Goal: Transaction & Acquisition: Purchase product/service

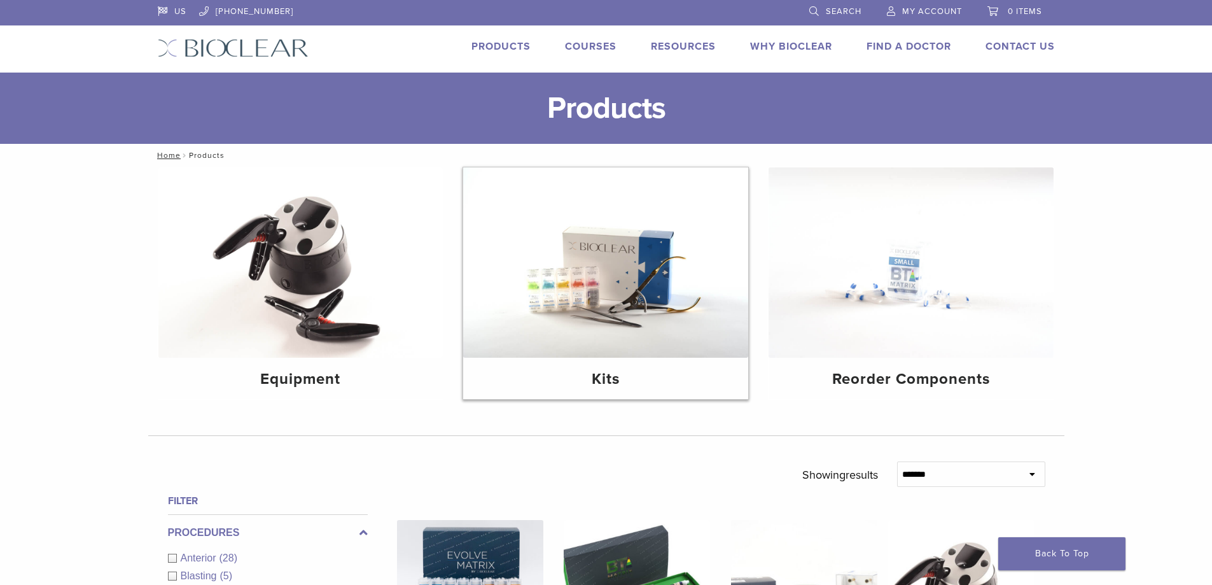
click at [568, 324] on img at bounding box center [605, 262] width 285 height 190
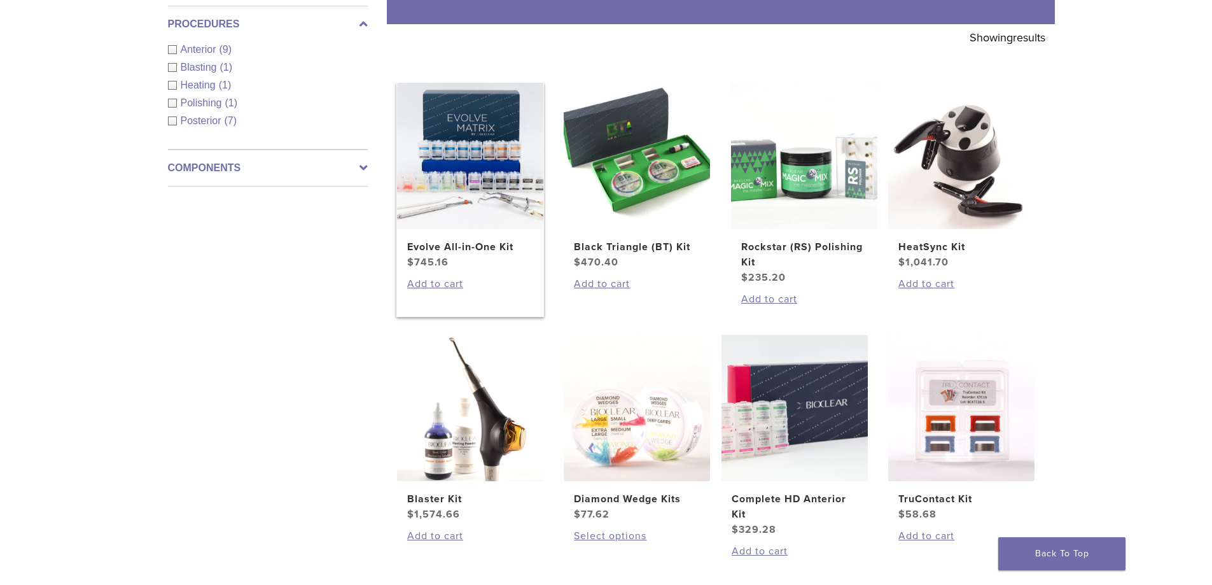
scroll to position [191, 0]
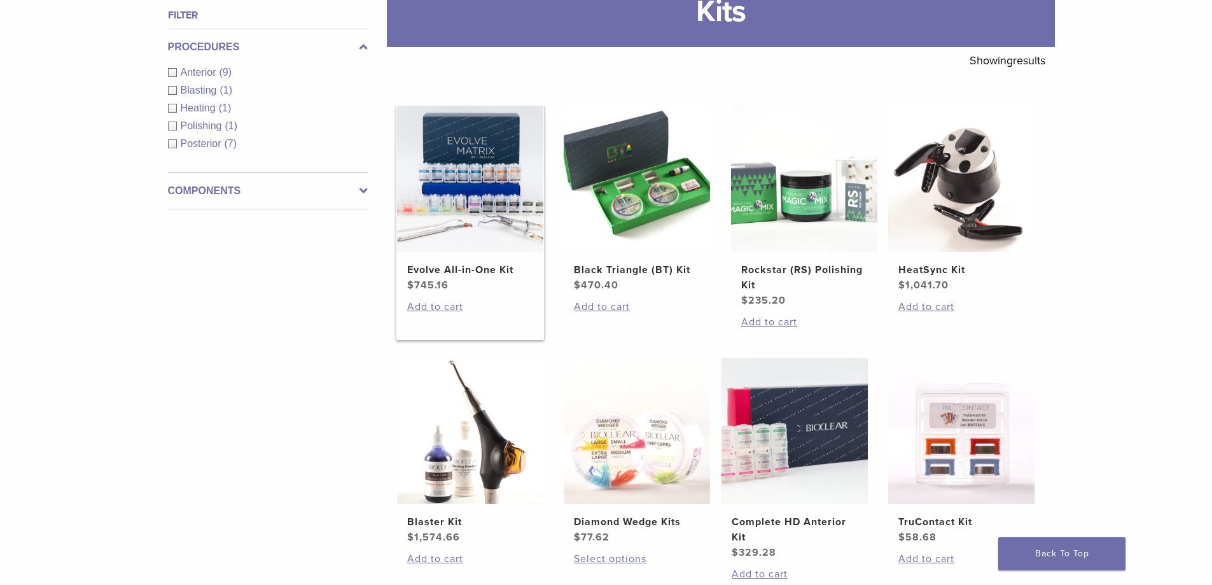
click at [487, 185] on img at bounding box center [470, 179] width 146 height 146
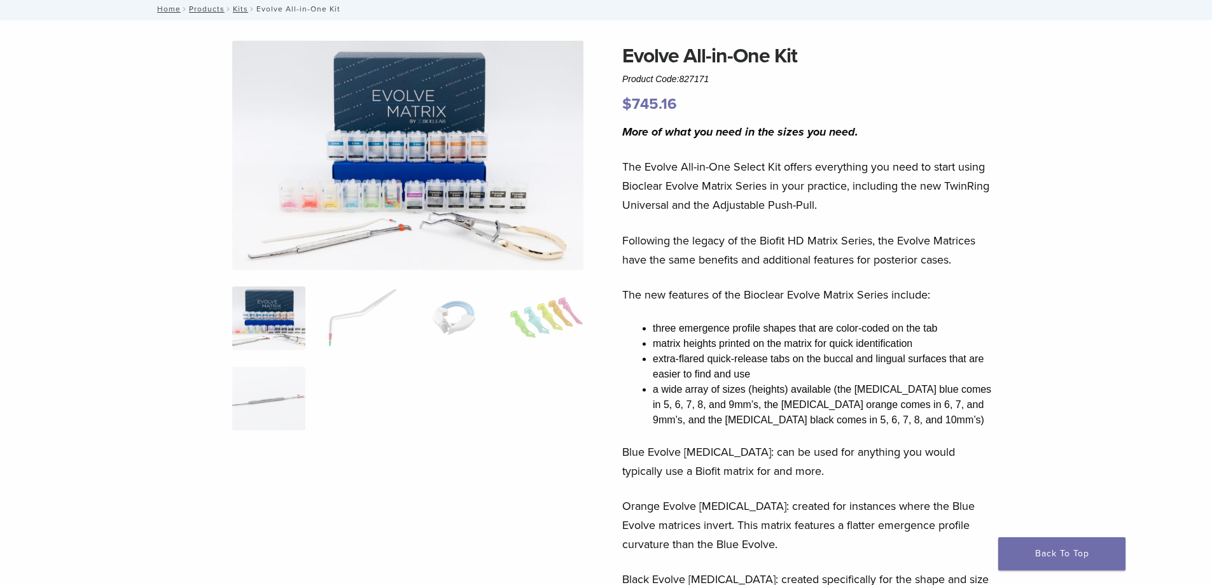
scroll to position [64, 0]
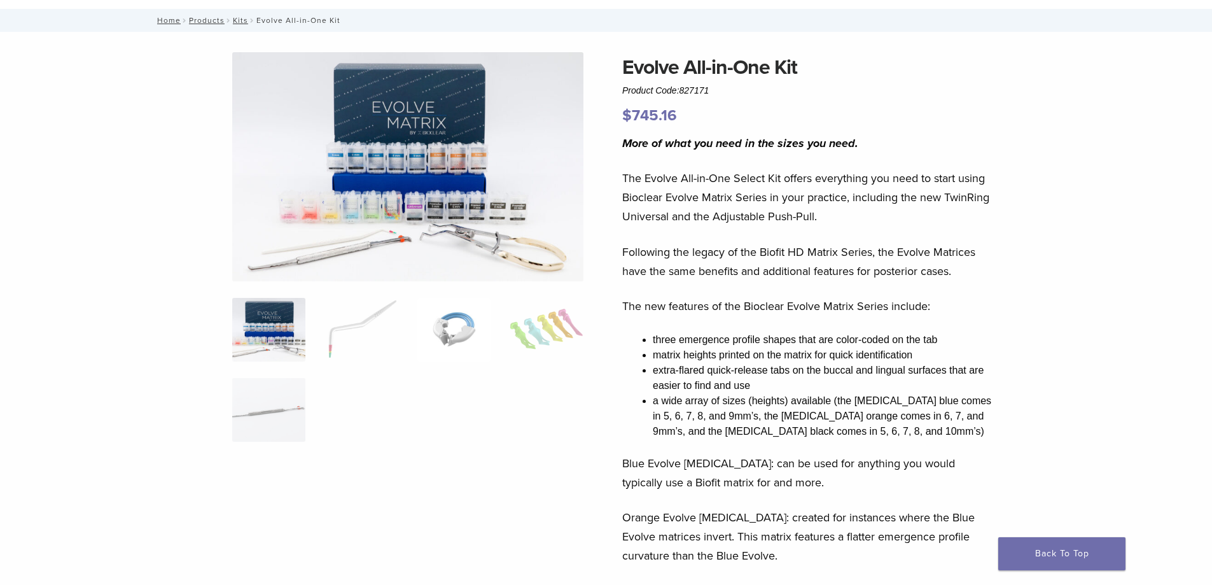
click at [461, 332] on img at bounding box center [453, 330] width 73 height 64
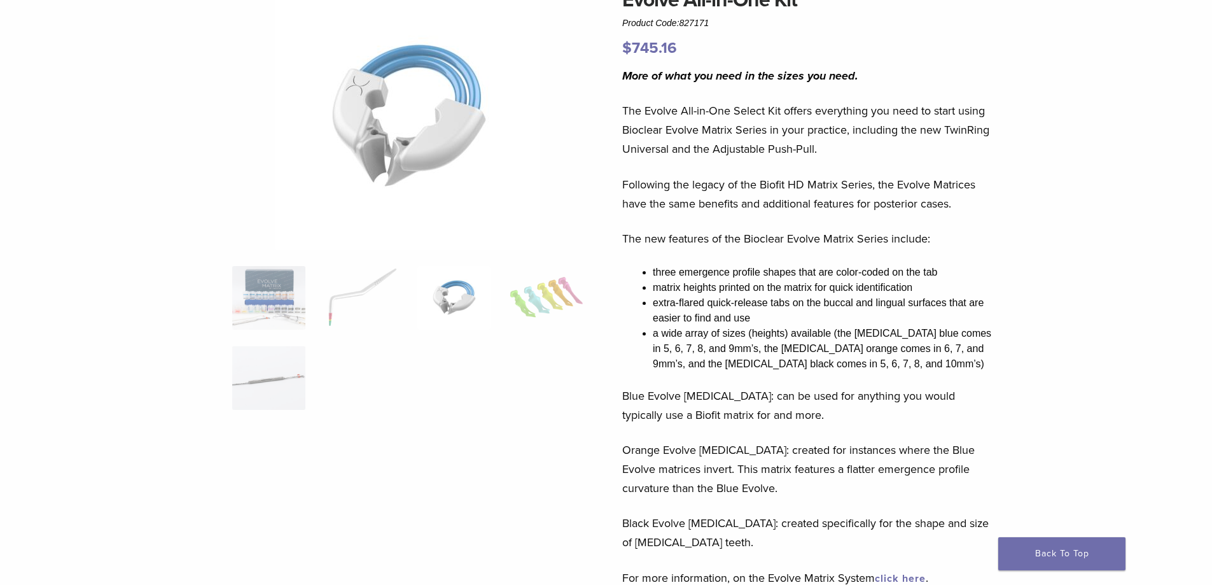
scroll to position [127, 0]
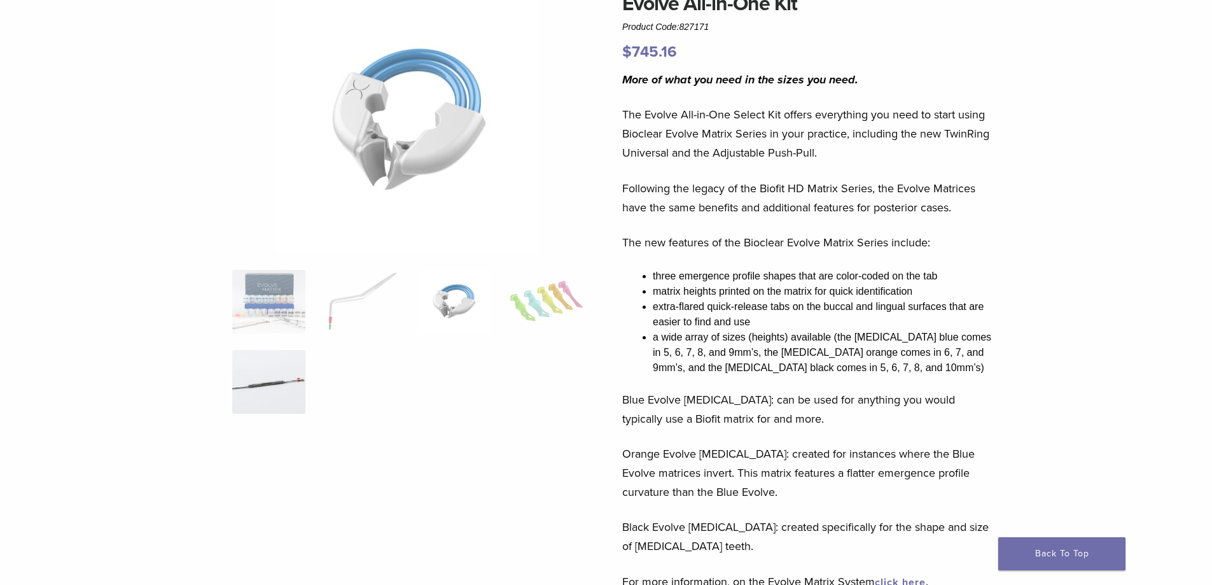
click at [277, 367] on img at bounding box center [268, 382] width 73 height 64
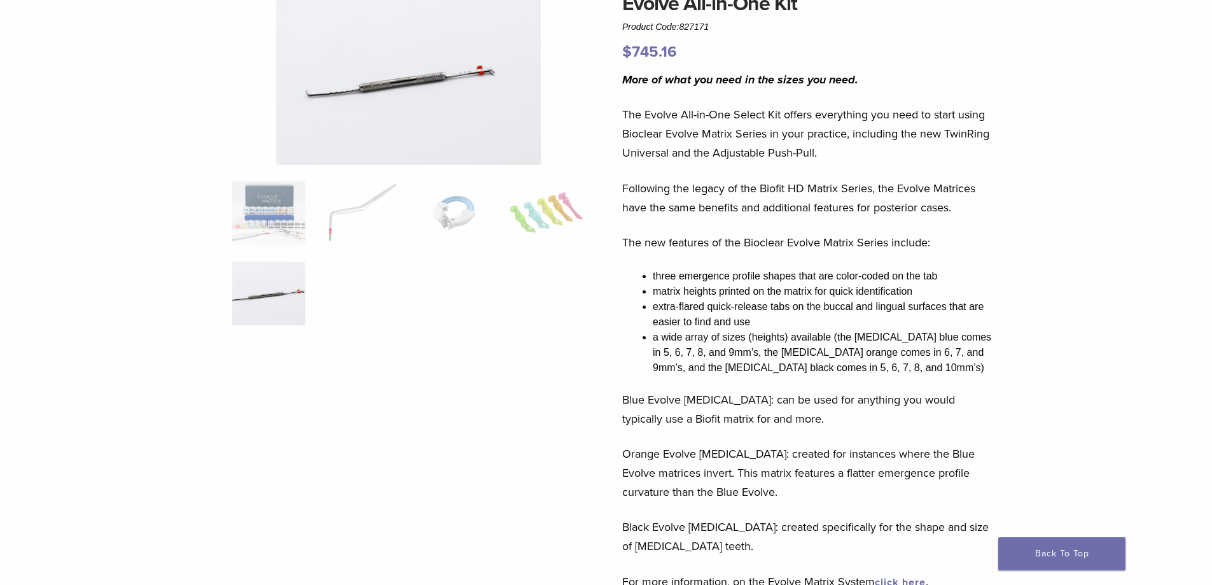
click at [288, 252] on ol at bounding box center [408, 261] width 370 height 160
click at [288, 242] on img at bounding box center [268, 213] width 73 height 64
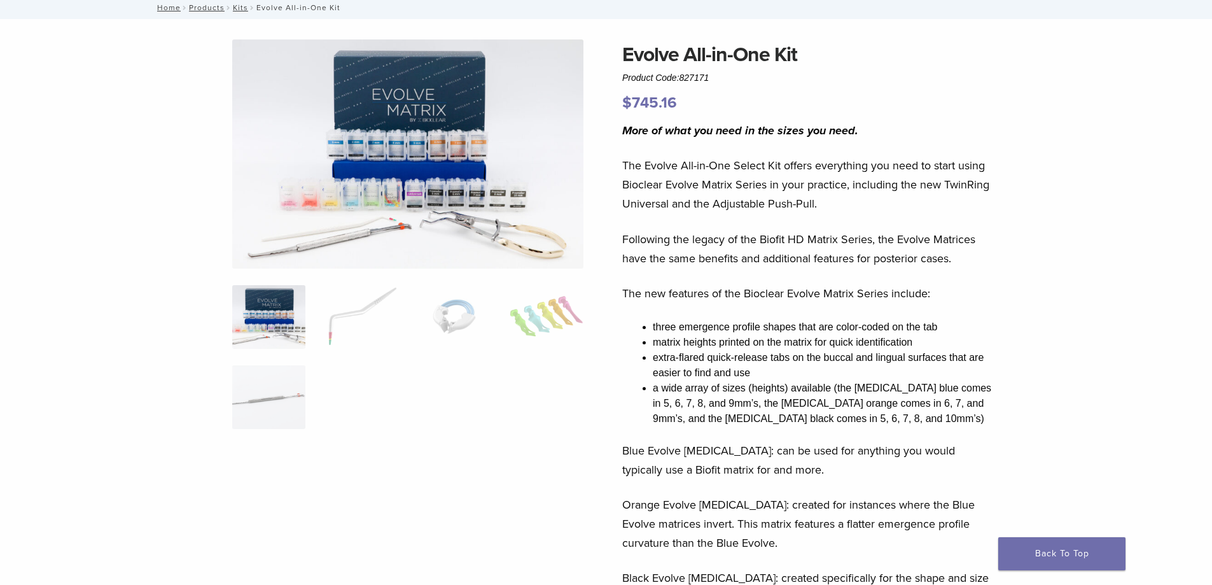
scroll to position [0, 0]
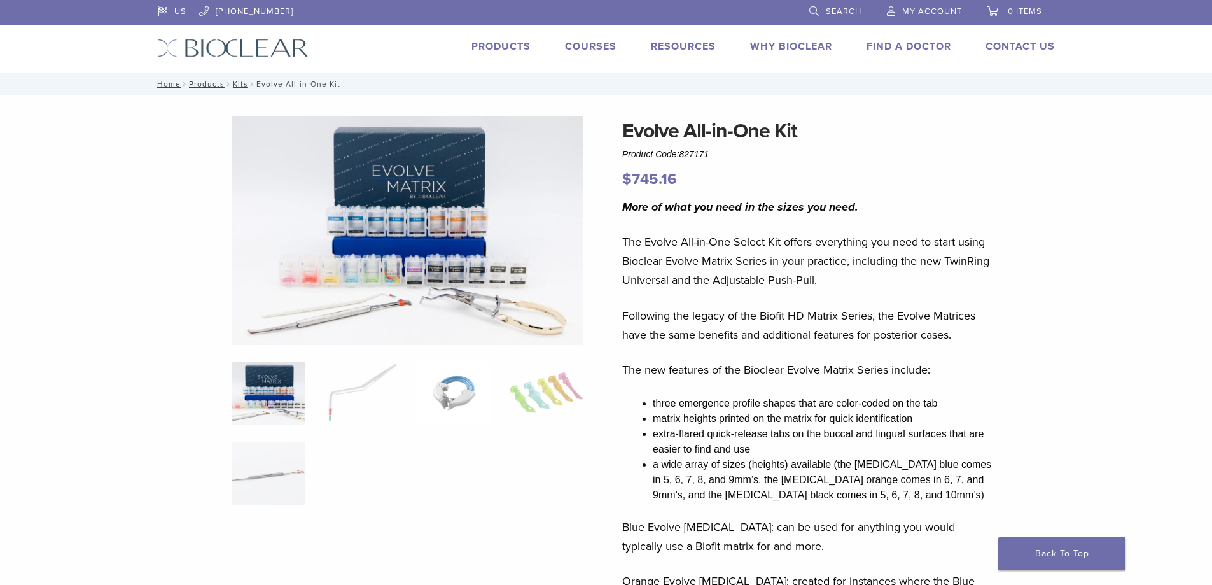
click at [457, 386] on img at bounding box center [453, 393] width 73 height 64
